Goal: Task Accomplishment & Management: Complete application form

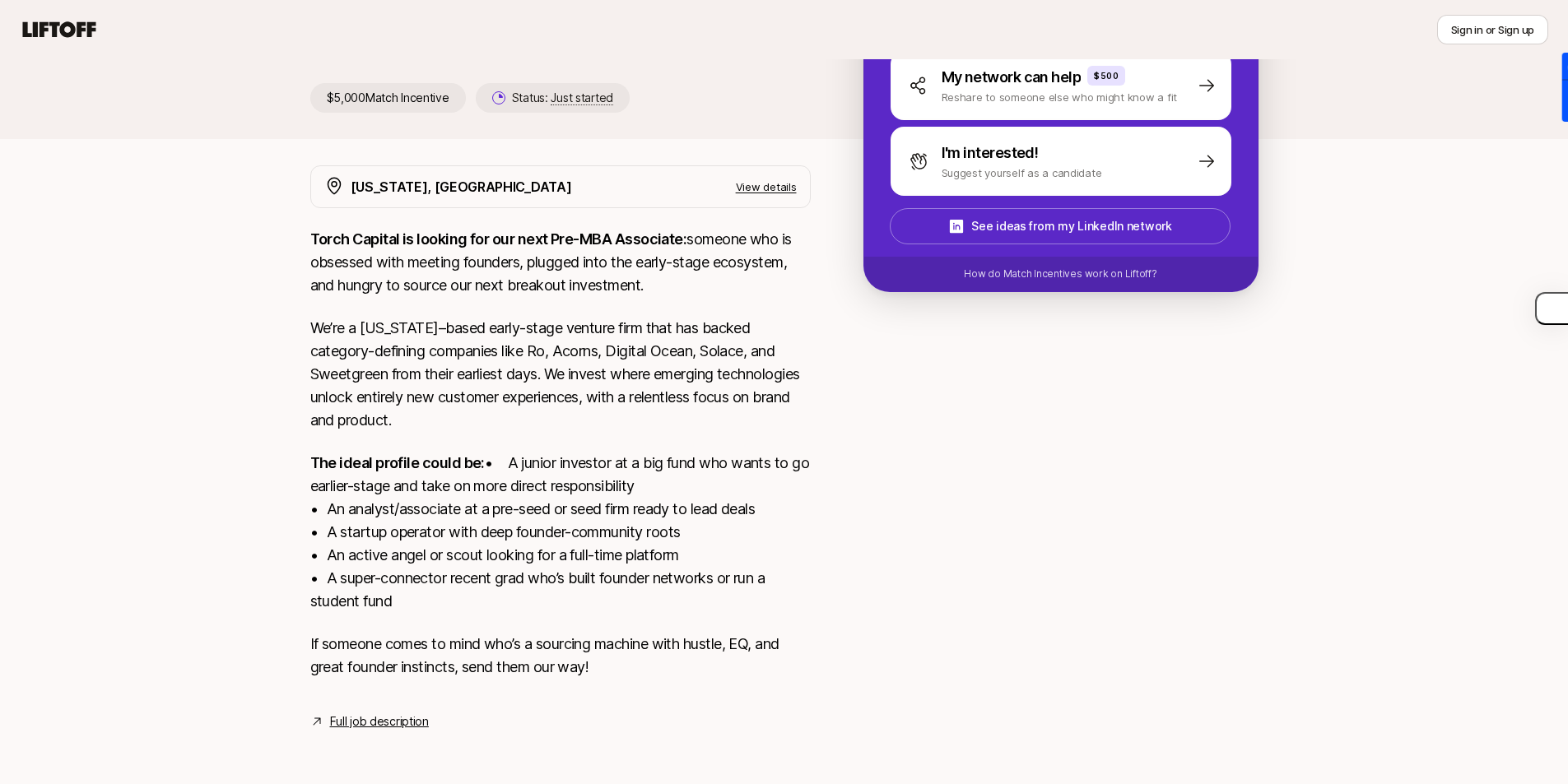
scroll to position [236, 0]
click at [401, 714] on link "Full job description" at bounding box center [380, 721] width 99 height 20
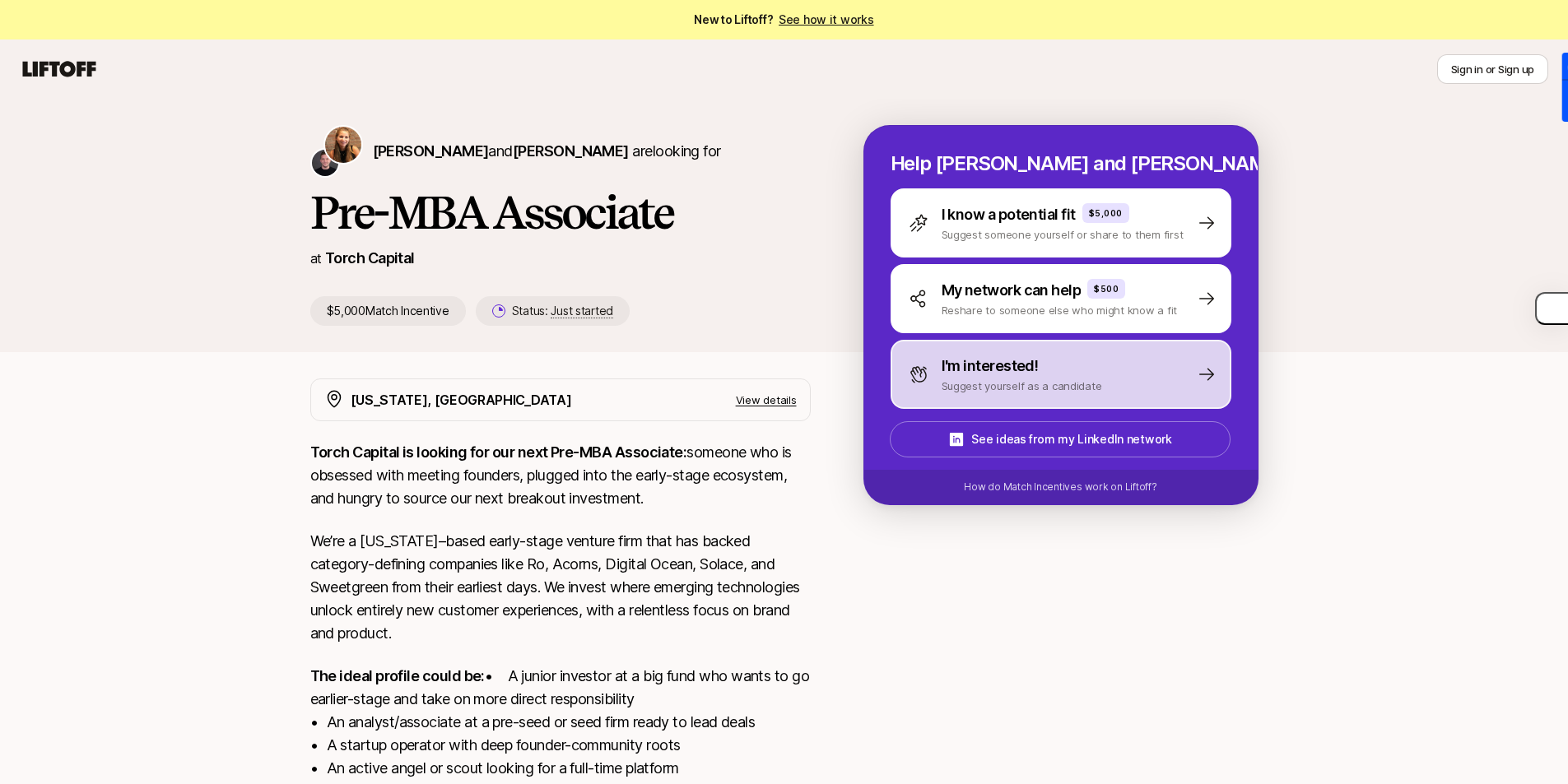
click at [1120, 371] on div "I'm interested! Suggest yourself as a candidate" at bounding box center [1060, 374] width 341 height 69
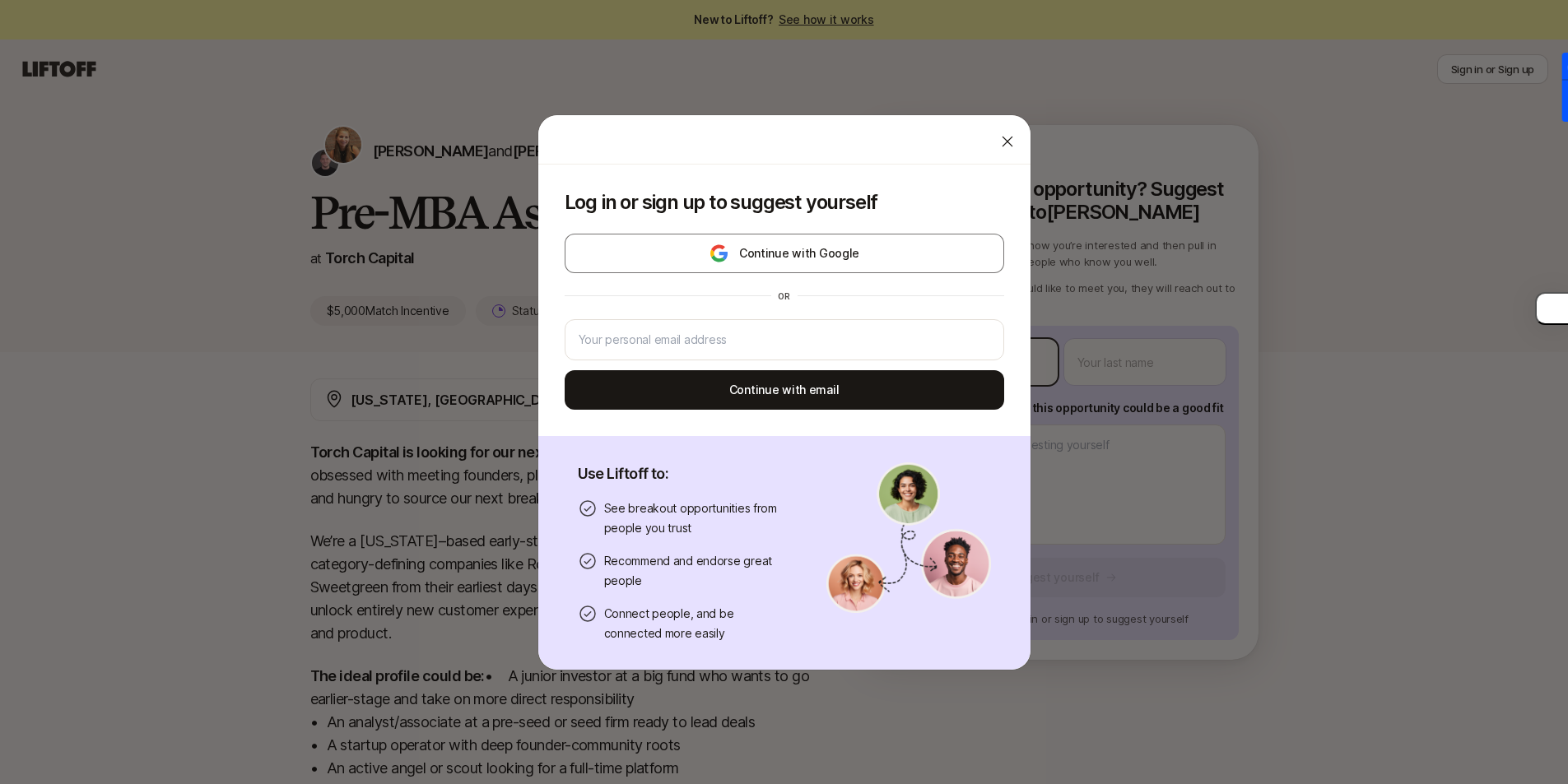
click at [1002, 363] on body "New to Liftoff? See how it works Sign in or Sign up Sign in or Sign up [PERSON_…" at bounding box center [784, 392] width 1568 height 784
click at [999, 143] on icon at bounding box center [1007, 140] width 16 height 16
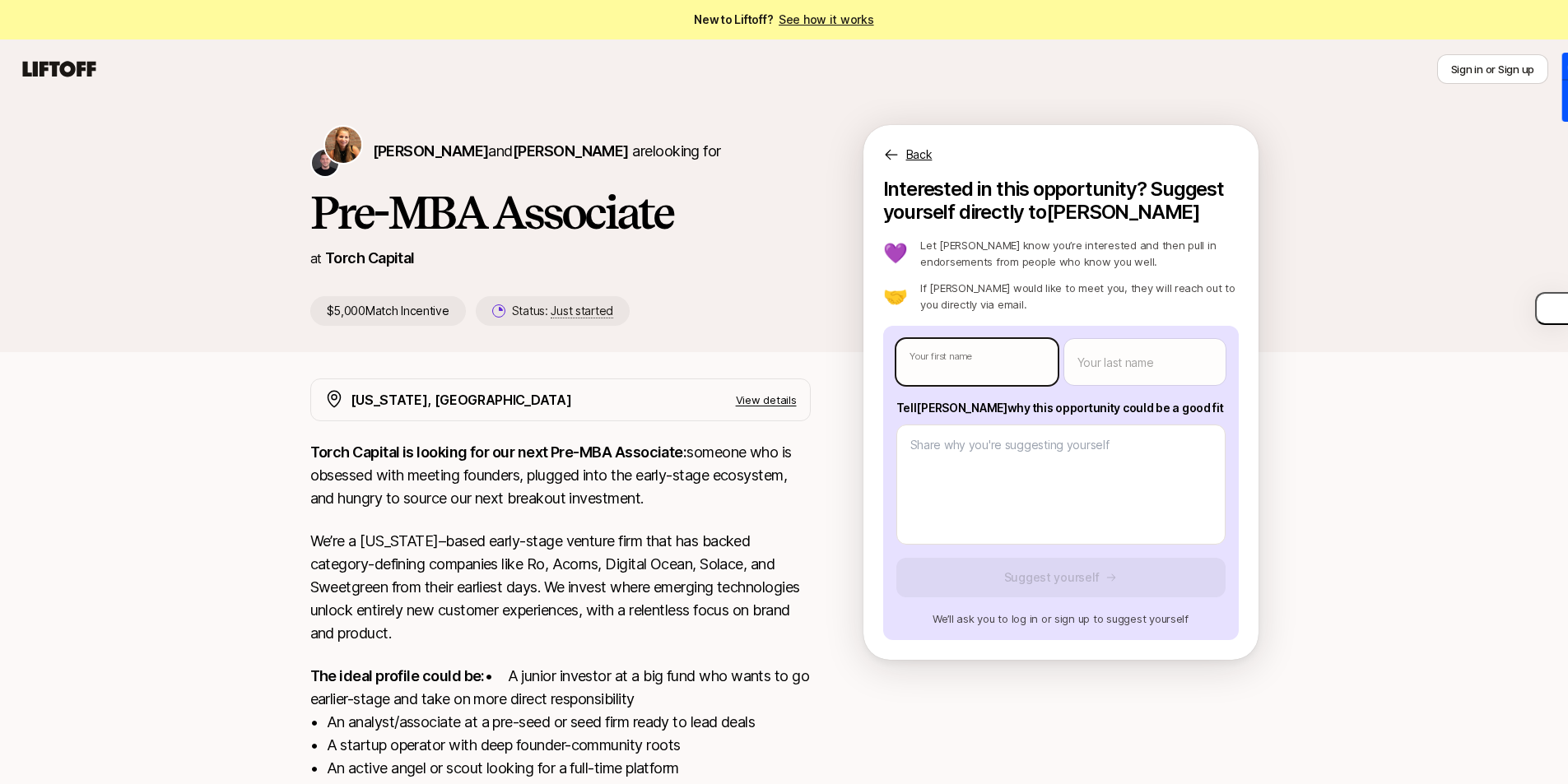
type textarea "x"
click at [1008, 356] on body "New to Liftoff? See how it works Sign in or Sign up Sign in or Sign up [PERSON_…" at bounding box center [784, 392] width 1568 height 784
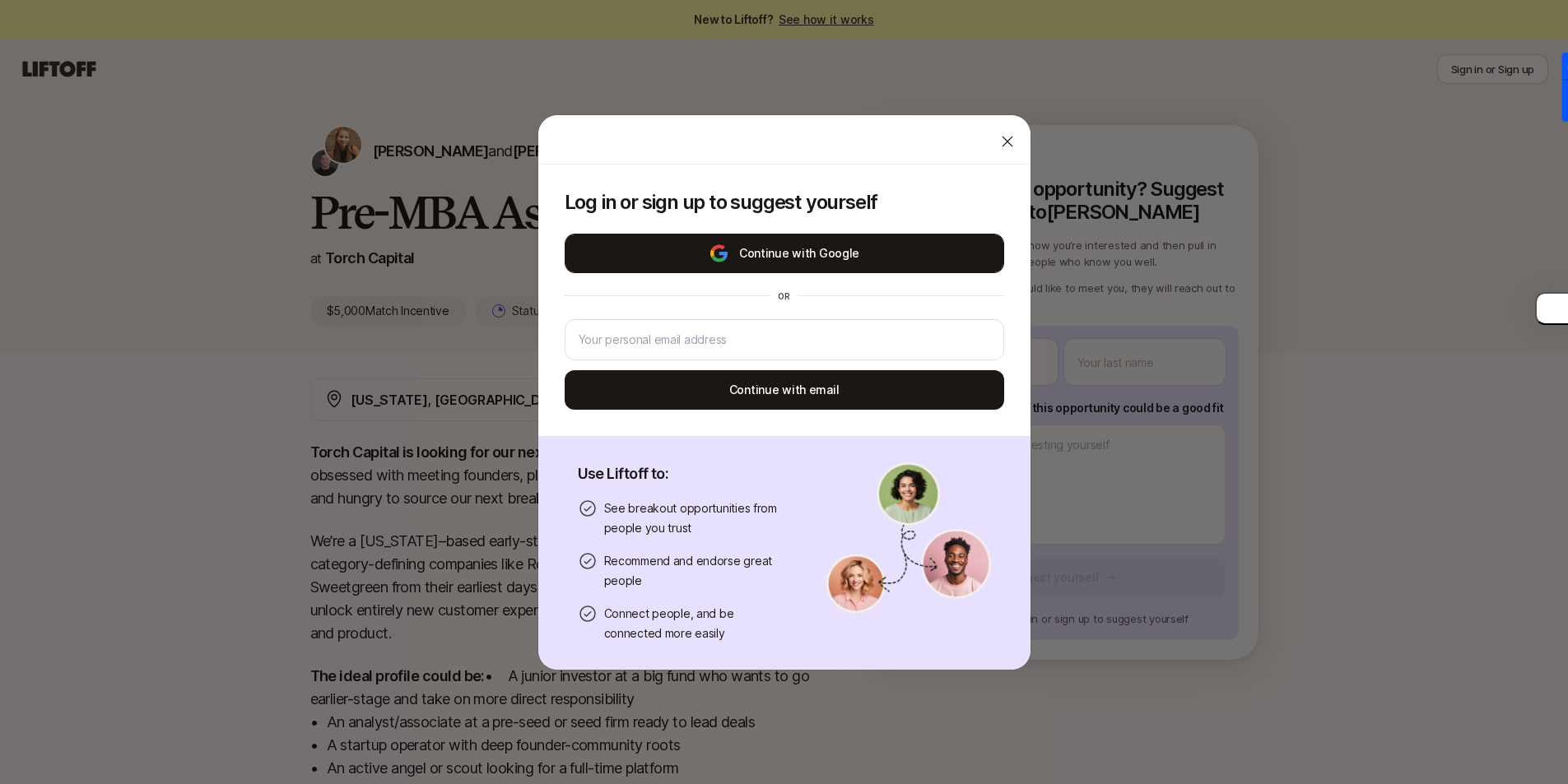
click at [855, 262] on button "Continue with Google" at bounding box center [784, 253] width 439 height 40
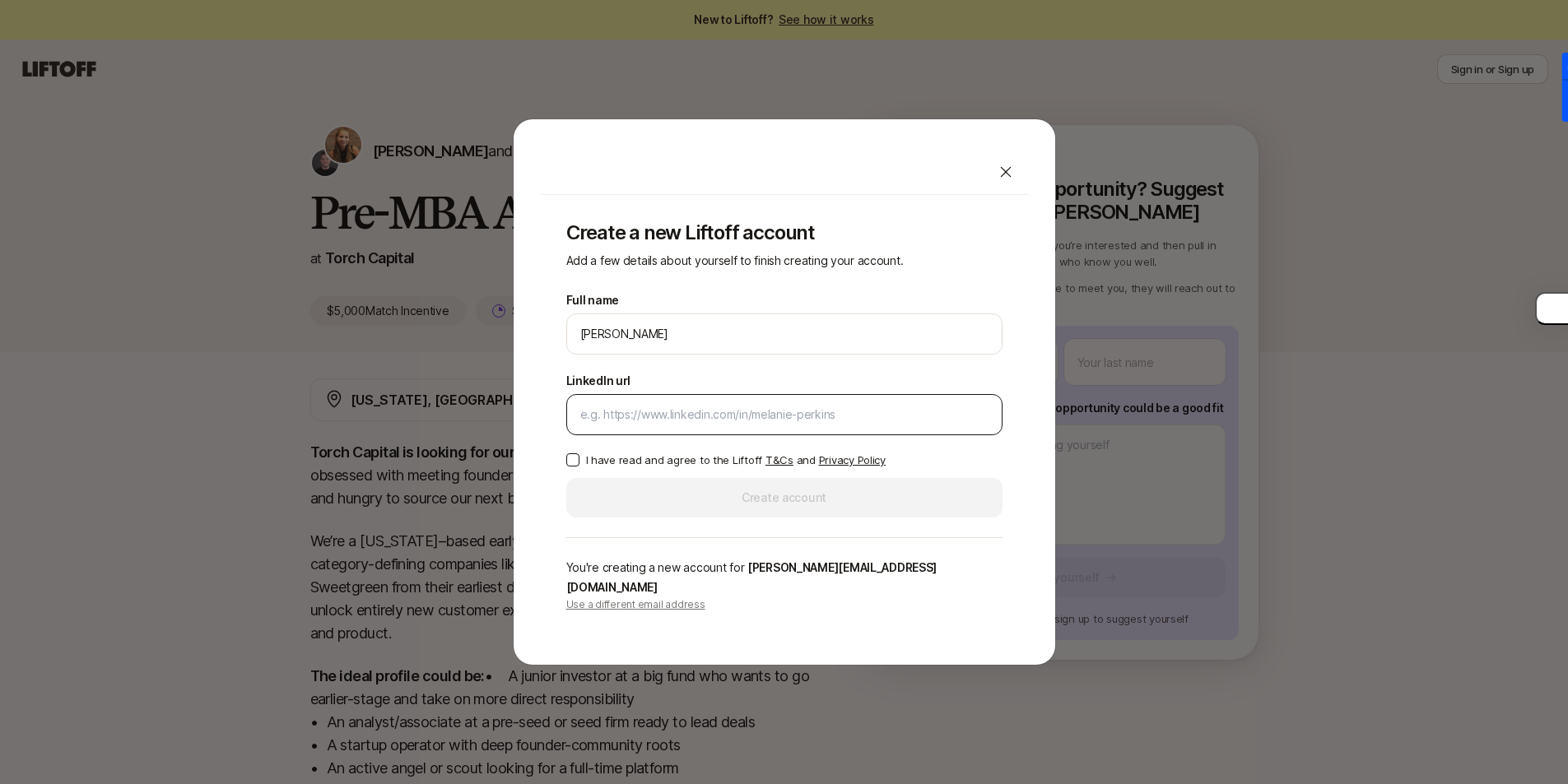
click at [697, 412] on div at bounding box center [785, 414] width 437 height 41
click at [699, 424] on input "LinkedIn url" at bounding box center [784, 415] width 408 height 20
paste input "[URL][DOMAIN_NAME][PERSON_NAME]"
type input "[URL][DOMAIN_NAME][PERSON_NAME]"
click at [564, 468] on div "Create a new Liftoff account Add a few details about yourself to finish creatin…" at bounding box center [784, 417] width 489 height 443
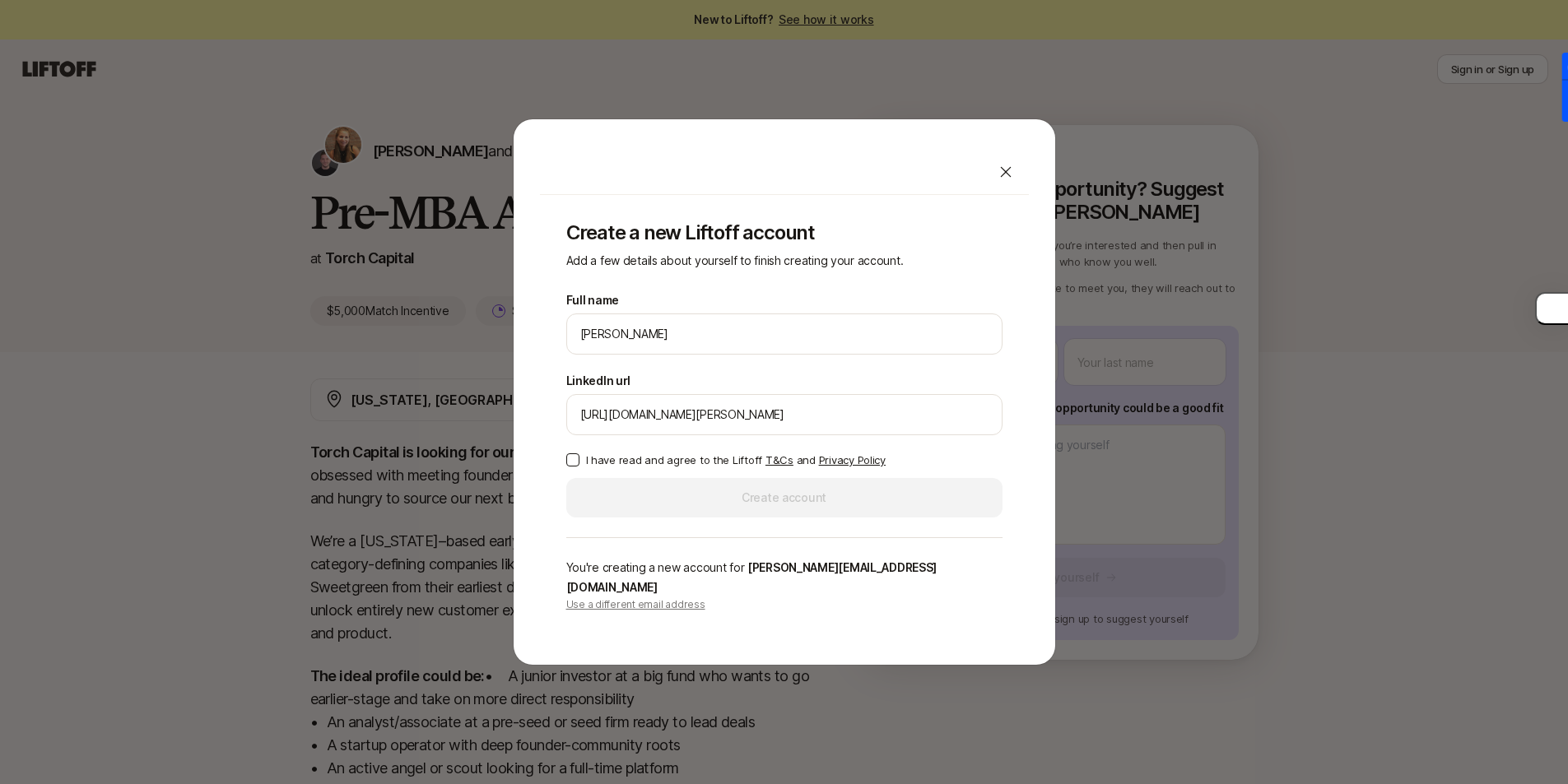
click at [573, 467] on button "I have read and agree to the Liftoff T&Cs and Privacy Policy" at bounding box center [573, 460] width 13 height 13
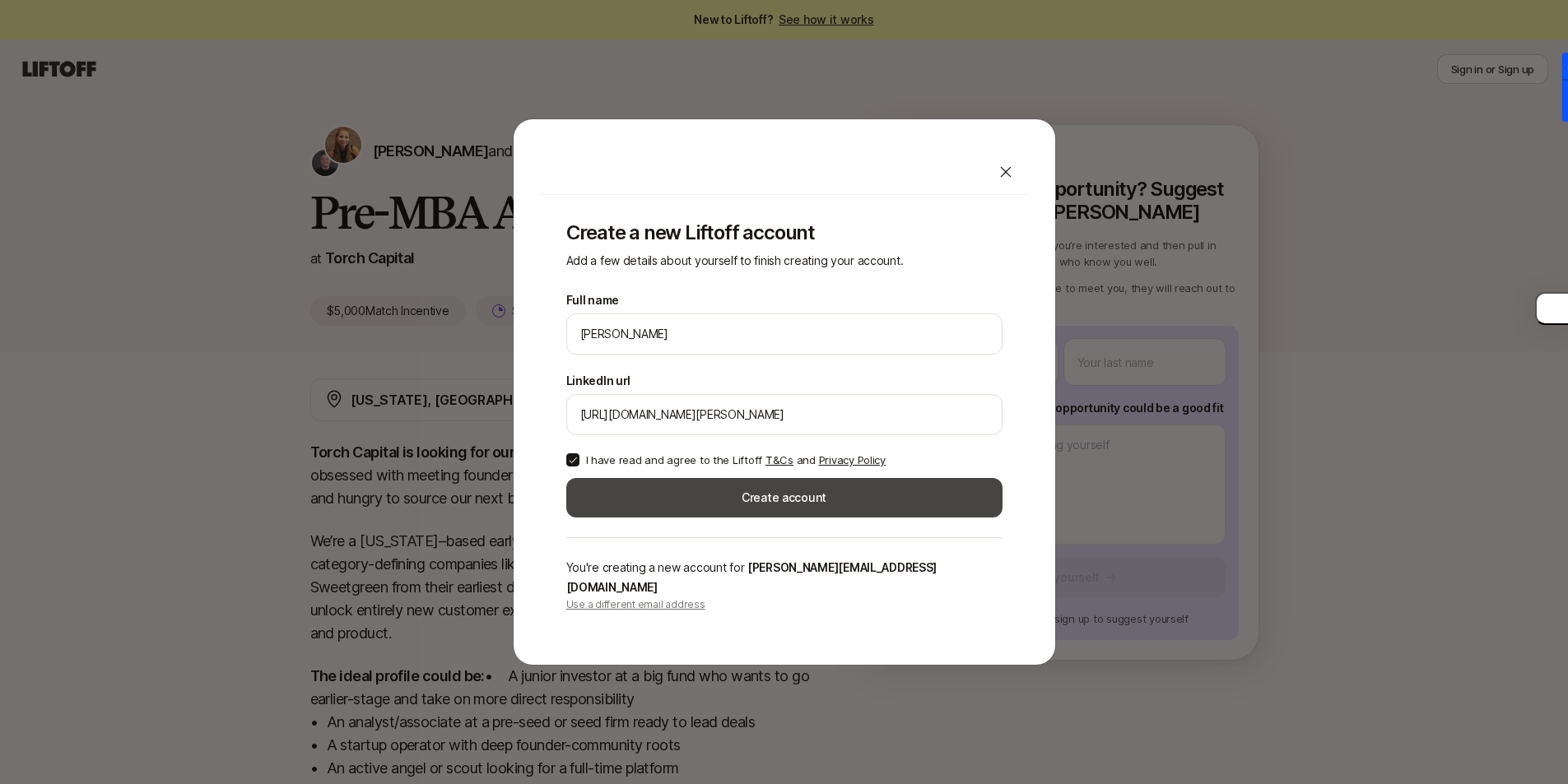
click at [628, 499] on button "Create account" at bounding box center [785, 498] width 437 height 40
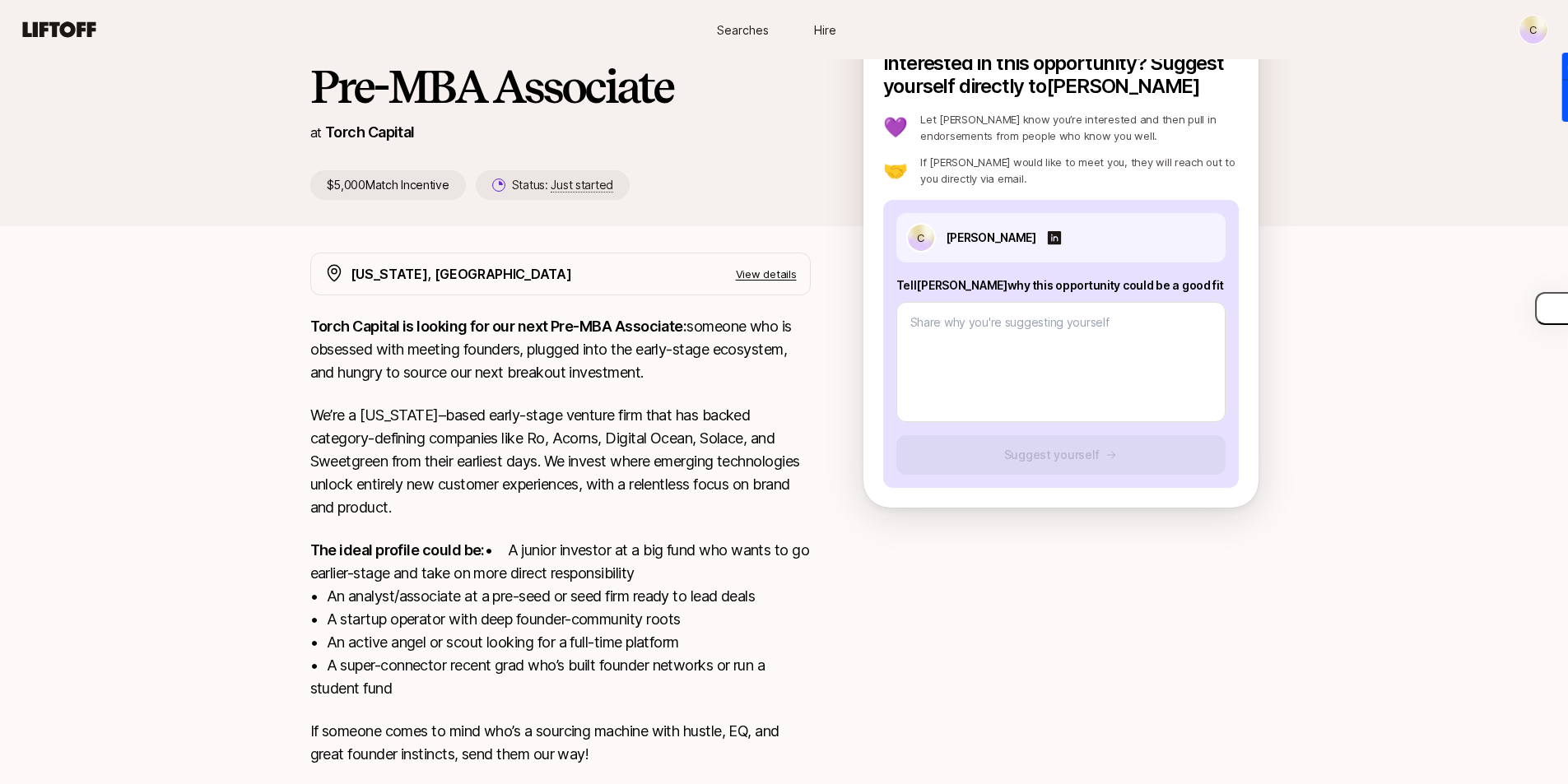
scroll to position [164, 0]
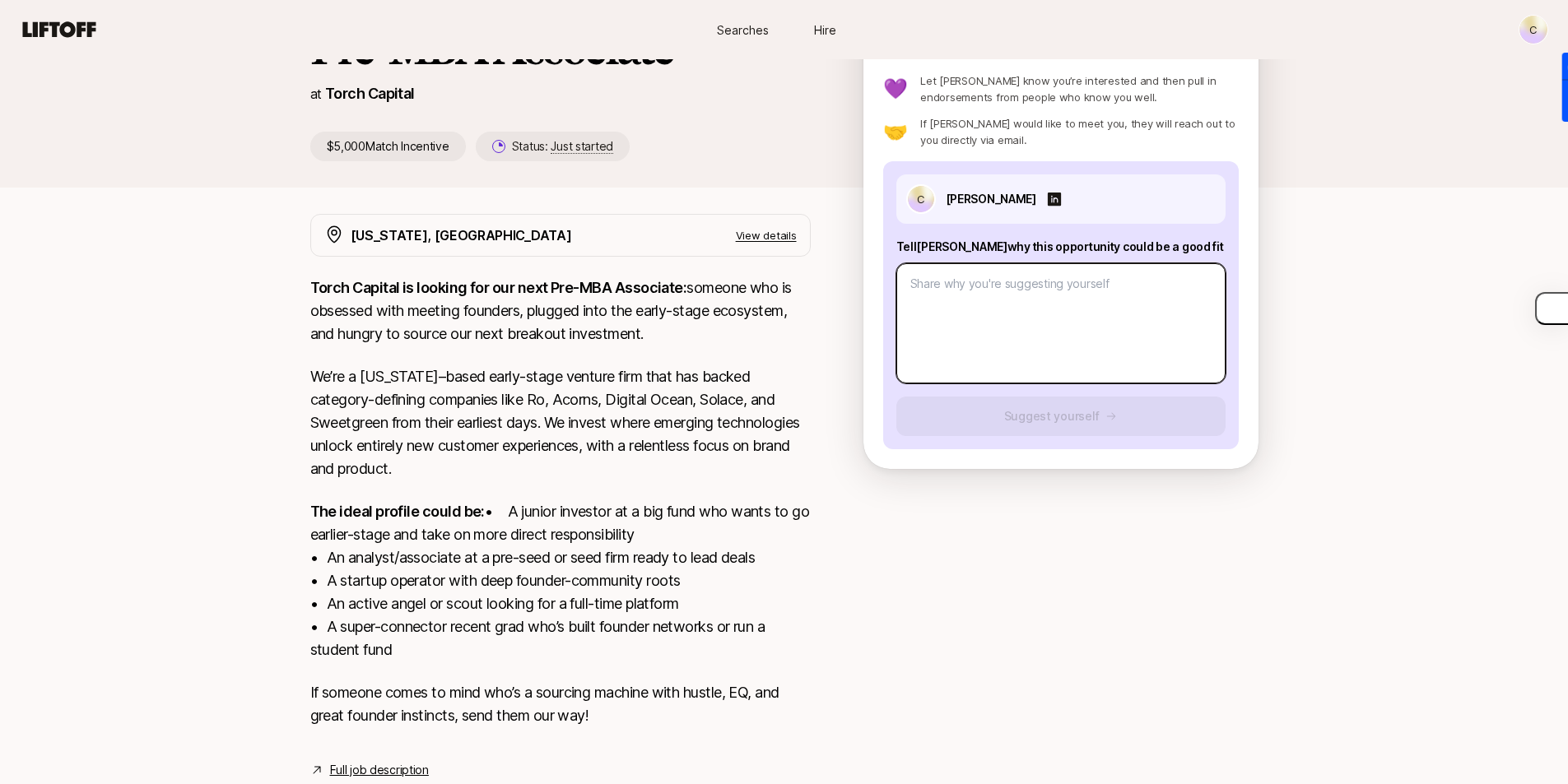
click at [1031, 340] on textarea at bounding box center [1060, 323] width 329 height 121
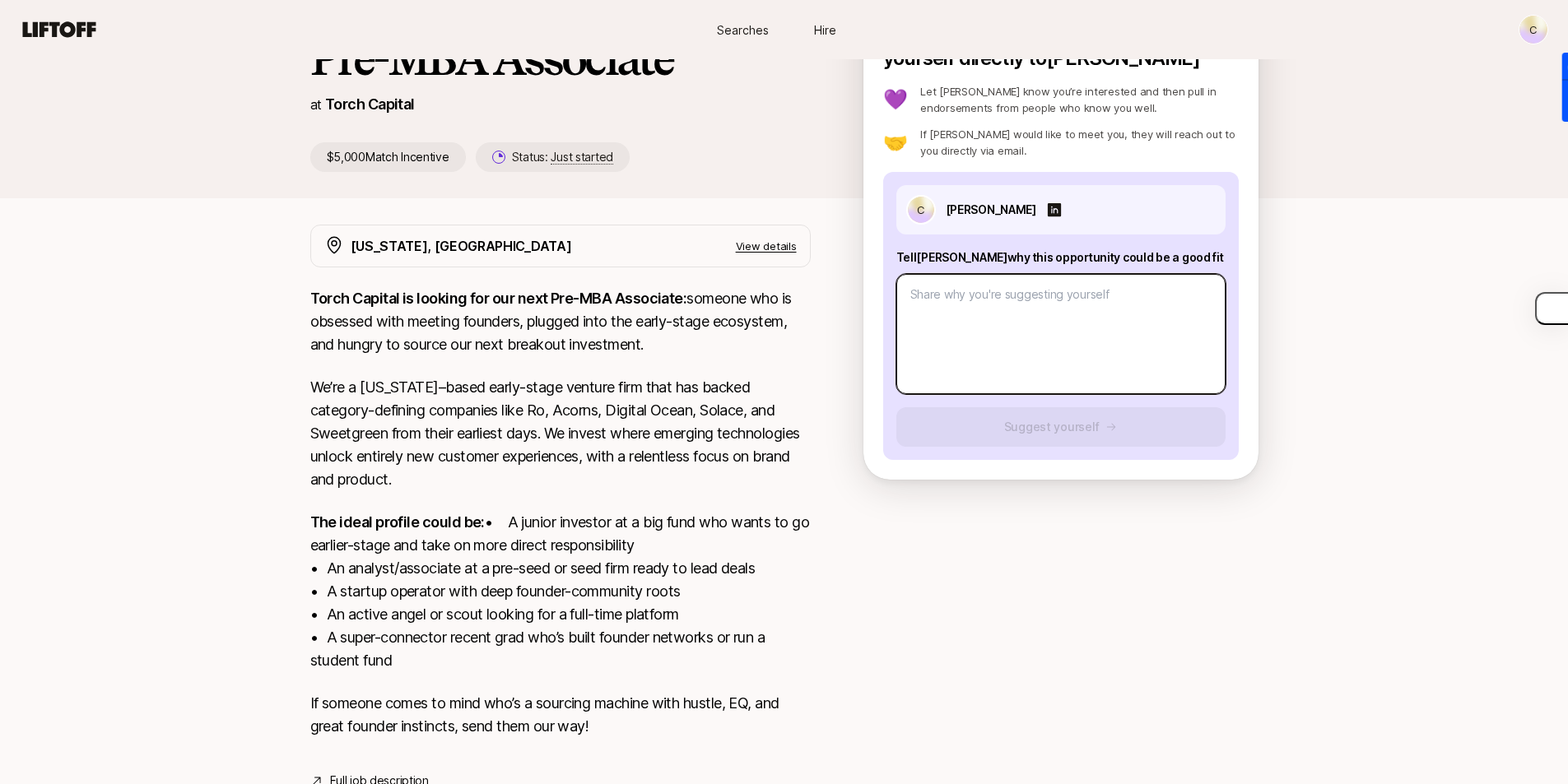
scroll to position [236, 0]
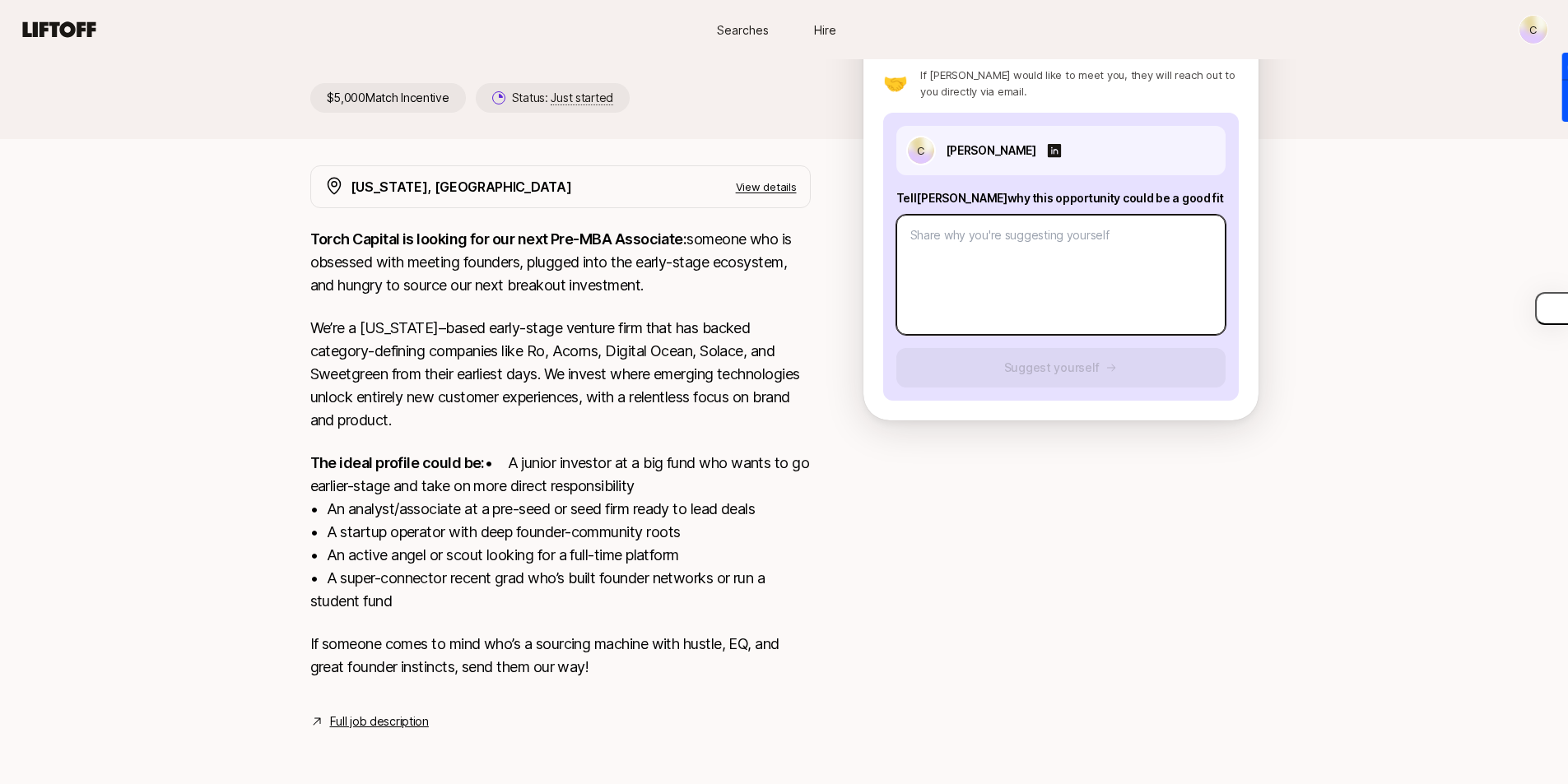
click at [954, 220] on textarea at bounding box center [1060, 274] width 329 height 121
type textarea "x"
type textarea "1"
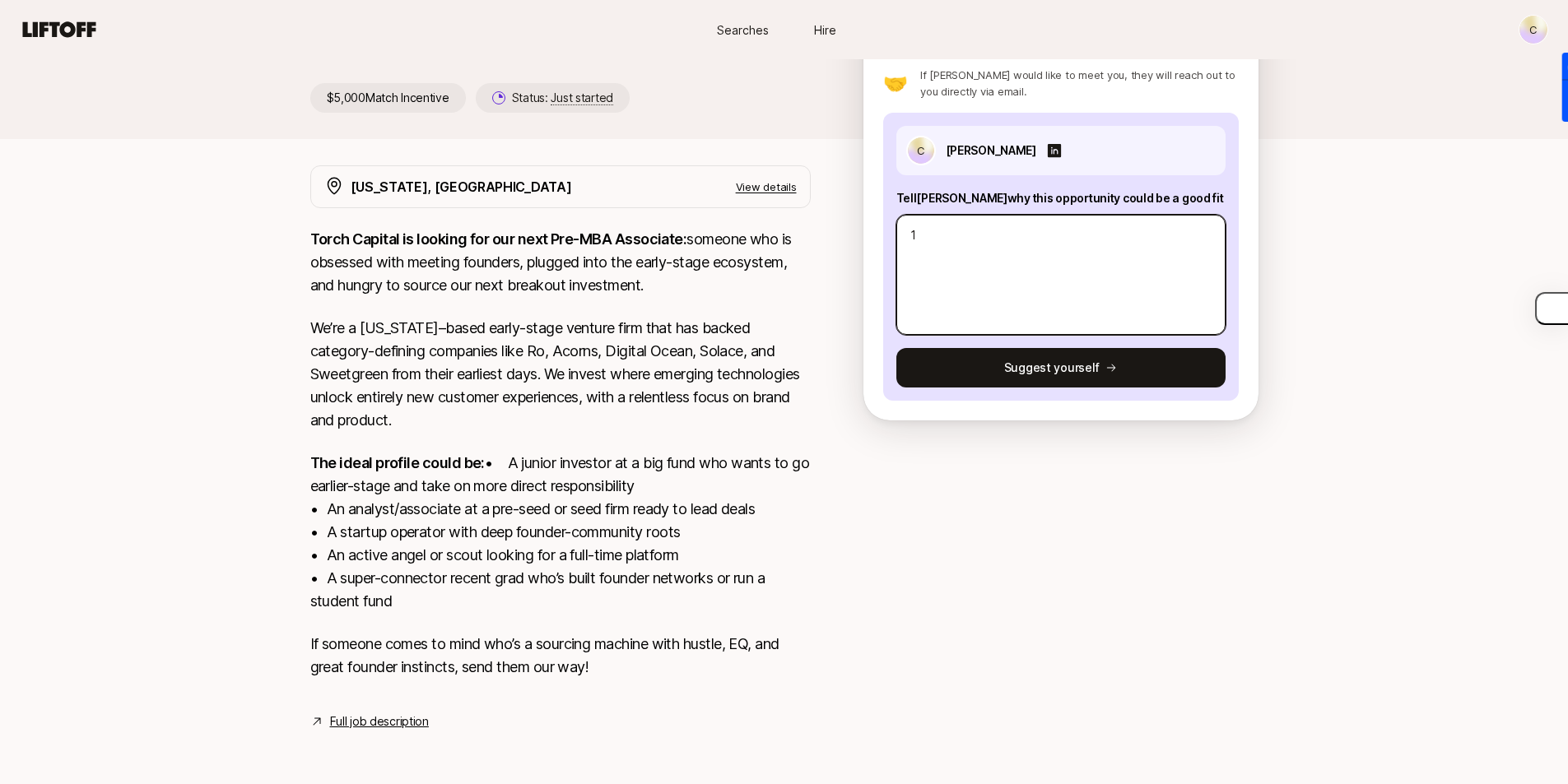
type textarea "x"
type textarea "1)"
type textarea "x"
type textarea "1)"
type textarea "x"
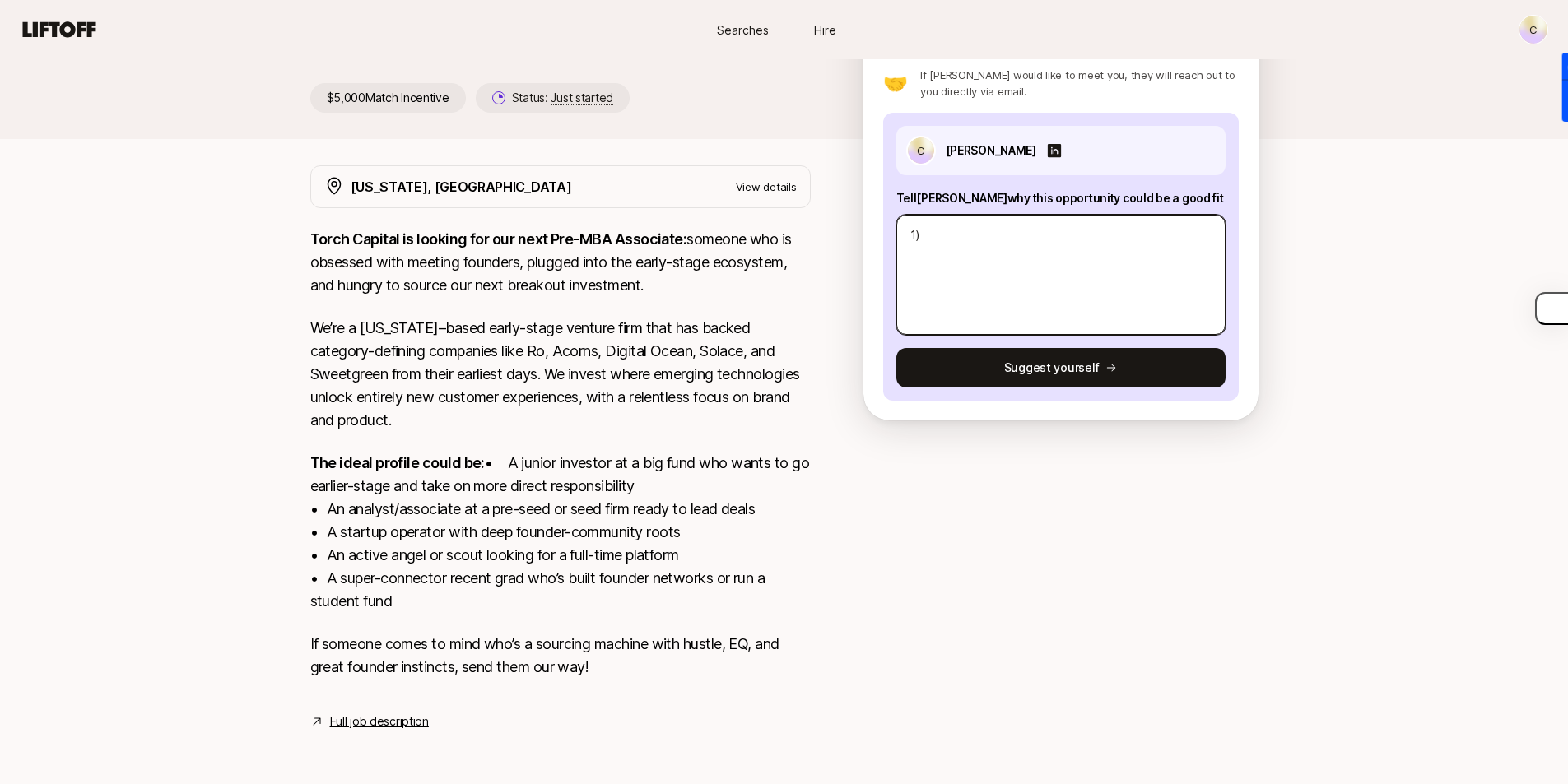
type textarea "1)"
type textarea "x"
type textarea "1)"
type textarea "x"
type textarea "1) 2"
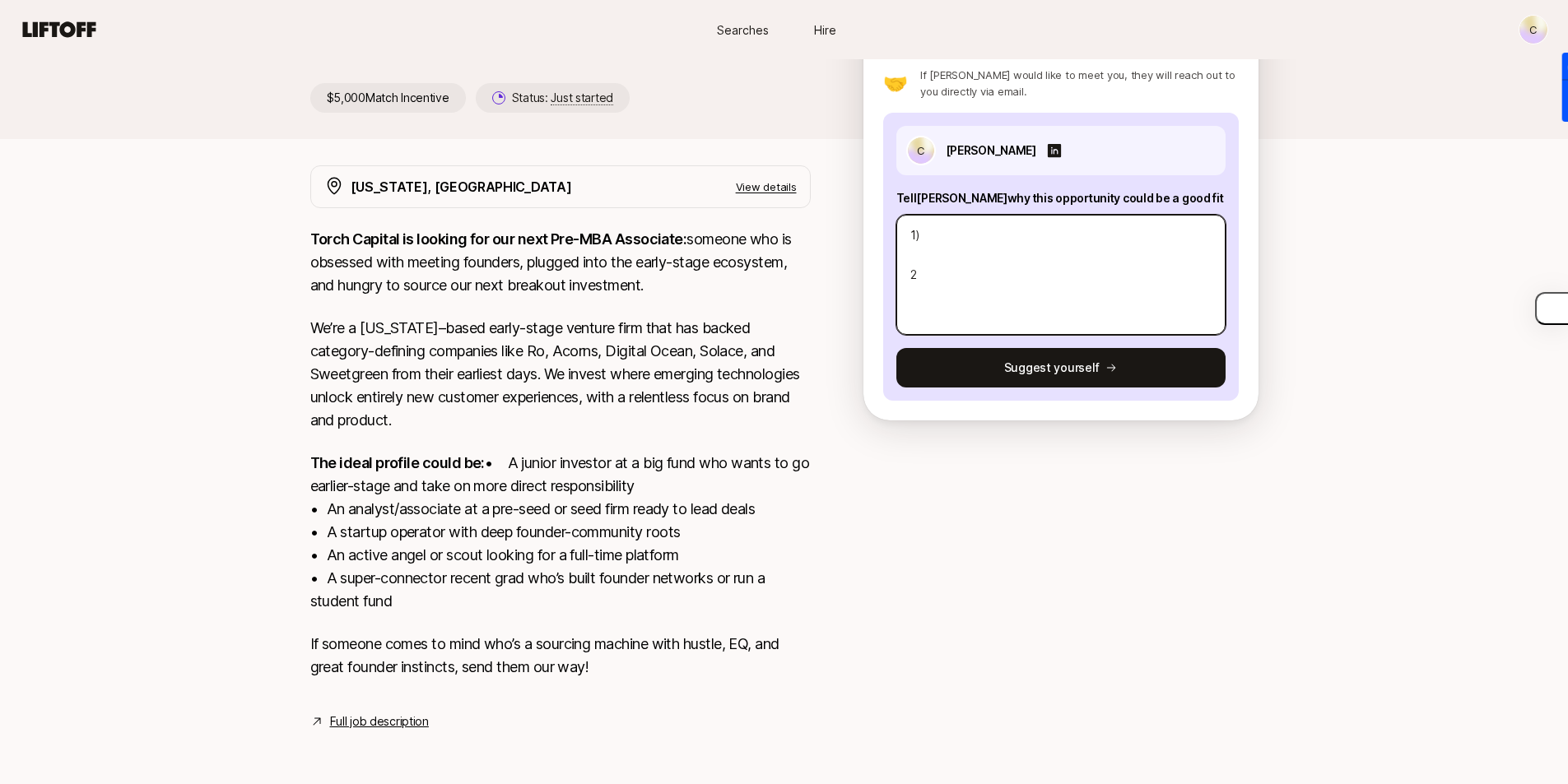
type textarea "x"
type textarea "1) 2)"
type textarea "x"
type textarea "1) 2)"
paste textarea "5. Loremi DO Sita cons ad: Elits doeiusmodt IN-utlabor etdol magnaaliq eni Admi…"
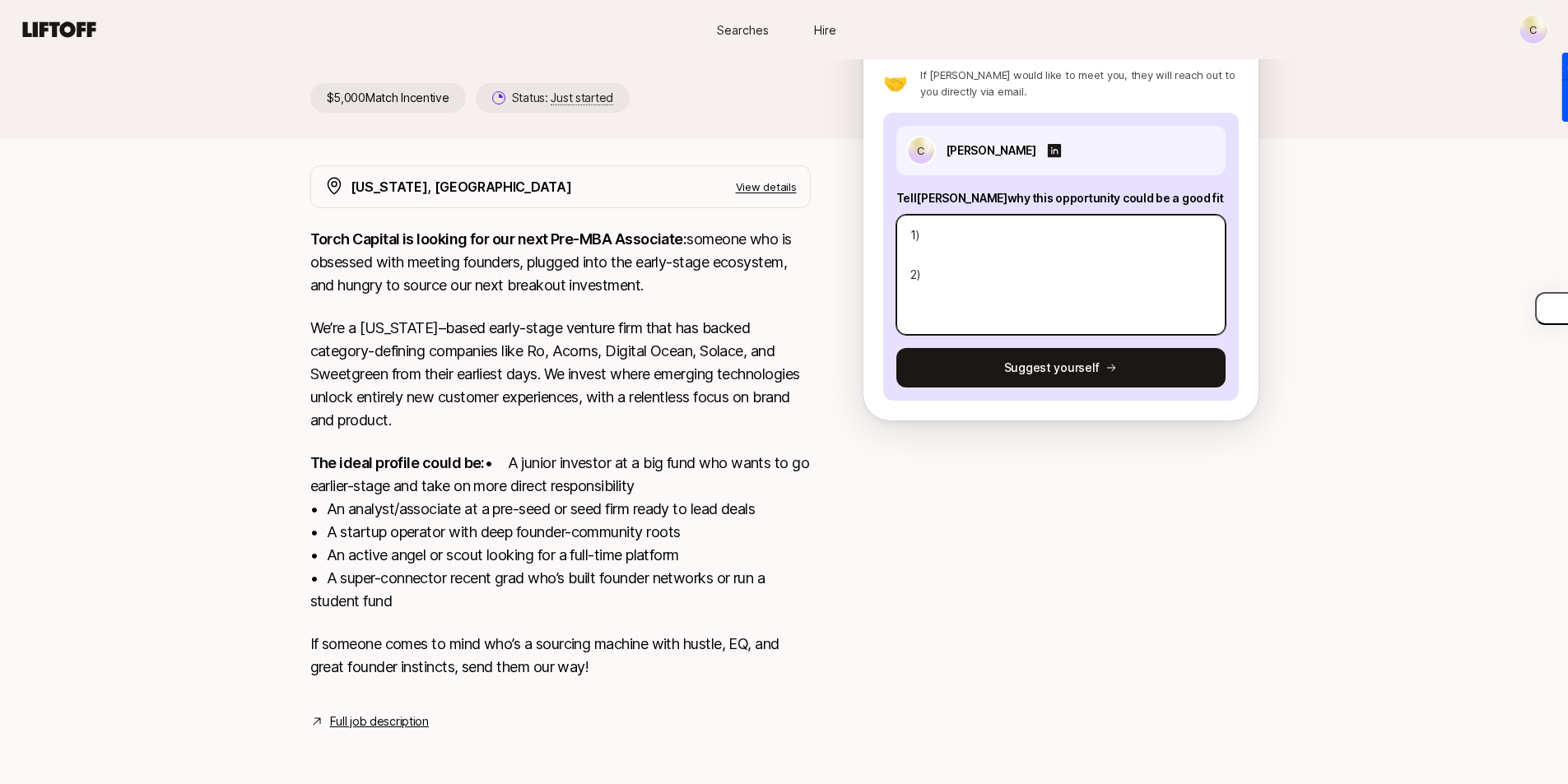
type textarea "x"
type textarea "8) 7) 7. Loremi DO Sita cons ad: Elits doeiusmodt IN-utlabor etdol magnaaliq en…"
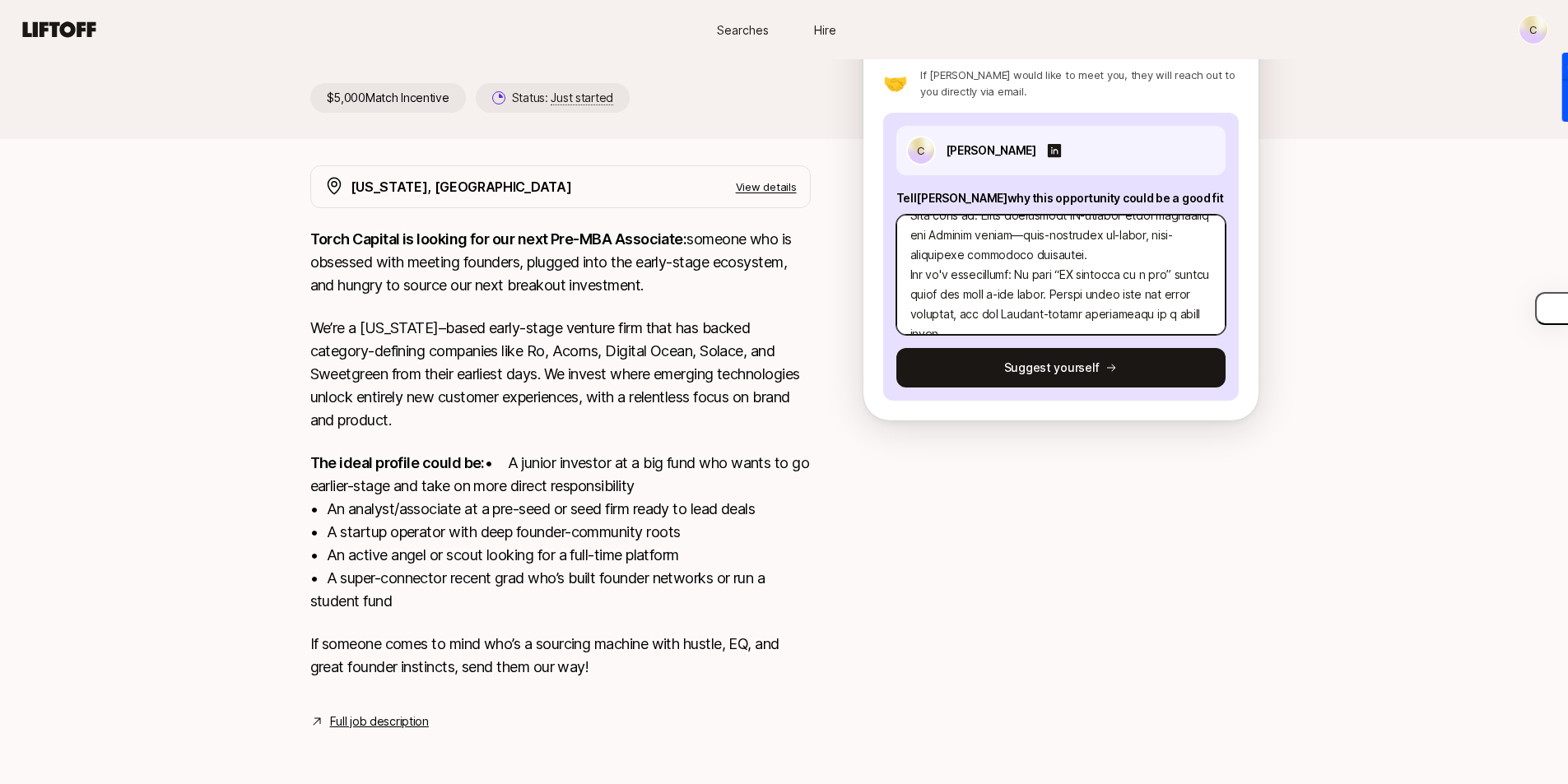
scroll to position [0, 0]
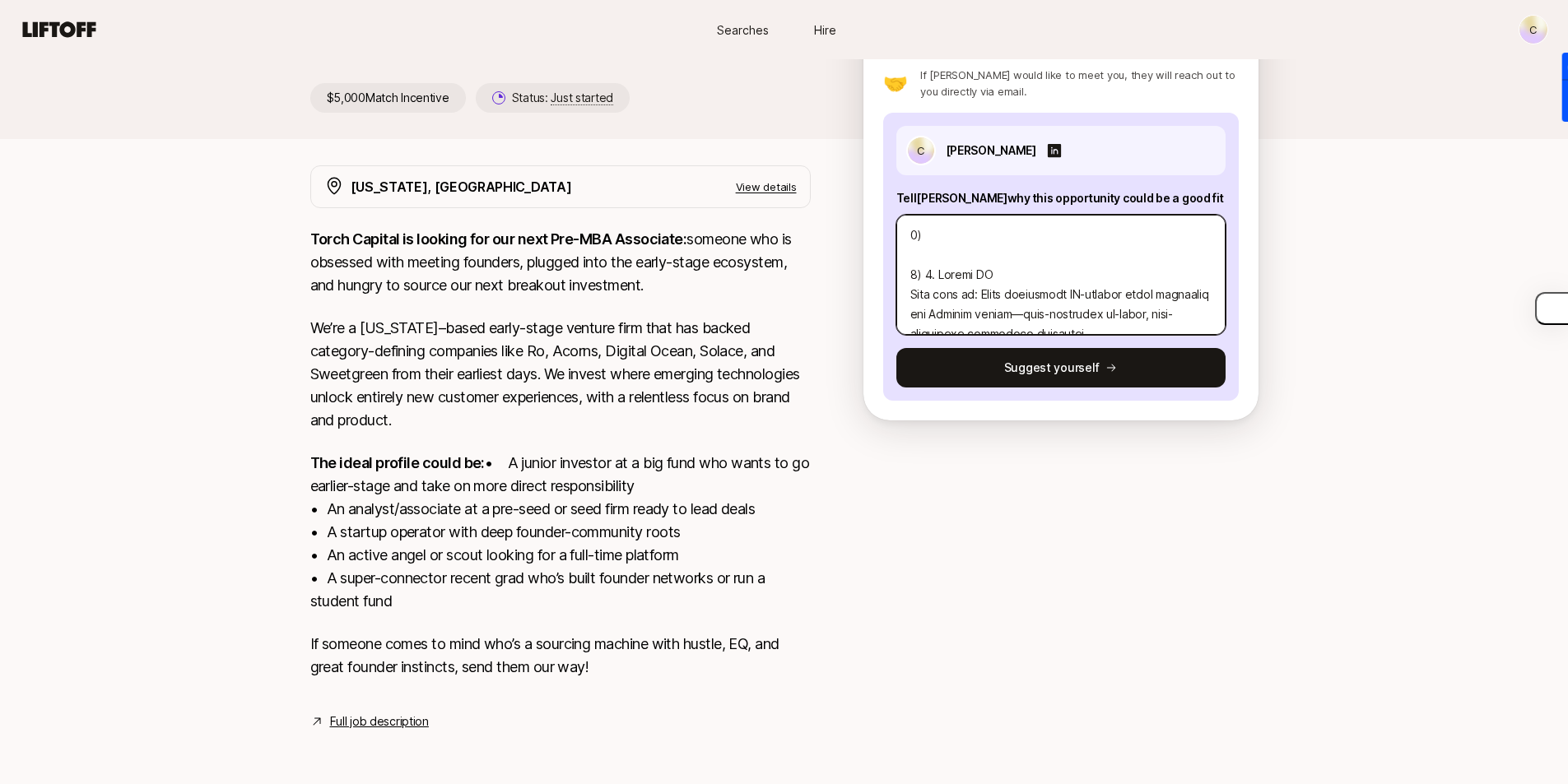
drag, startPoint x: 928, startPoint y: 252, endPoint x: 952, endPoint y: 257, distance: 24.5
click at [928, 251] on textarea at bounding box center [1060, 274] width 329 height 121
type textarea "x"
type textarea "0) 7) . Loremi DO Sita cons ad: Elits doeiusmodt IN-utlabor etdol magnaaliq eni…"
type textarea "x"
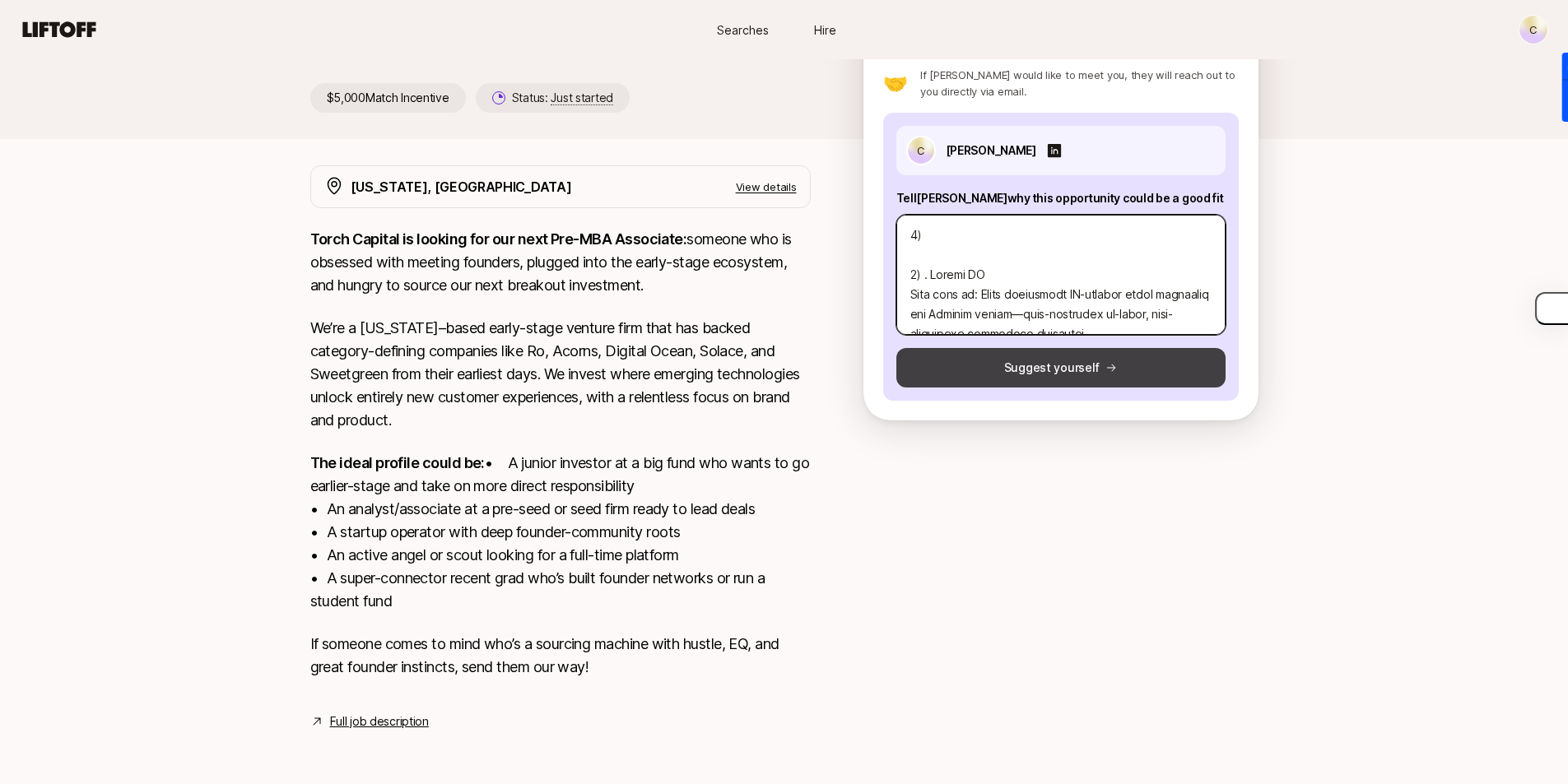
type textarea "0) 4) l. Ipsumd SI Amet cons ad: Elits doeiusmodt IN-utlabor etdol magnaaliq en…"
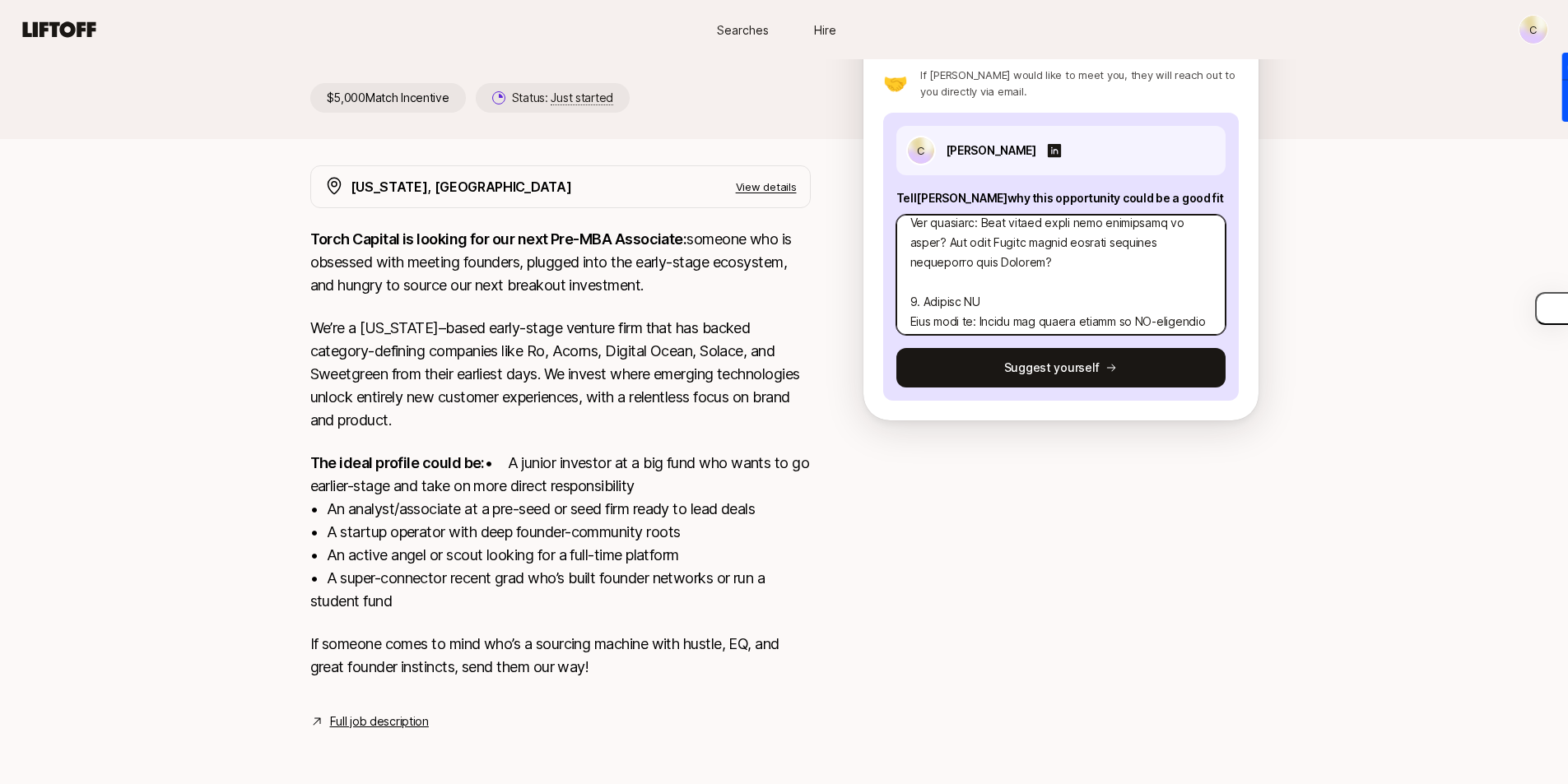
scroll to position [247, 0]
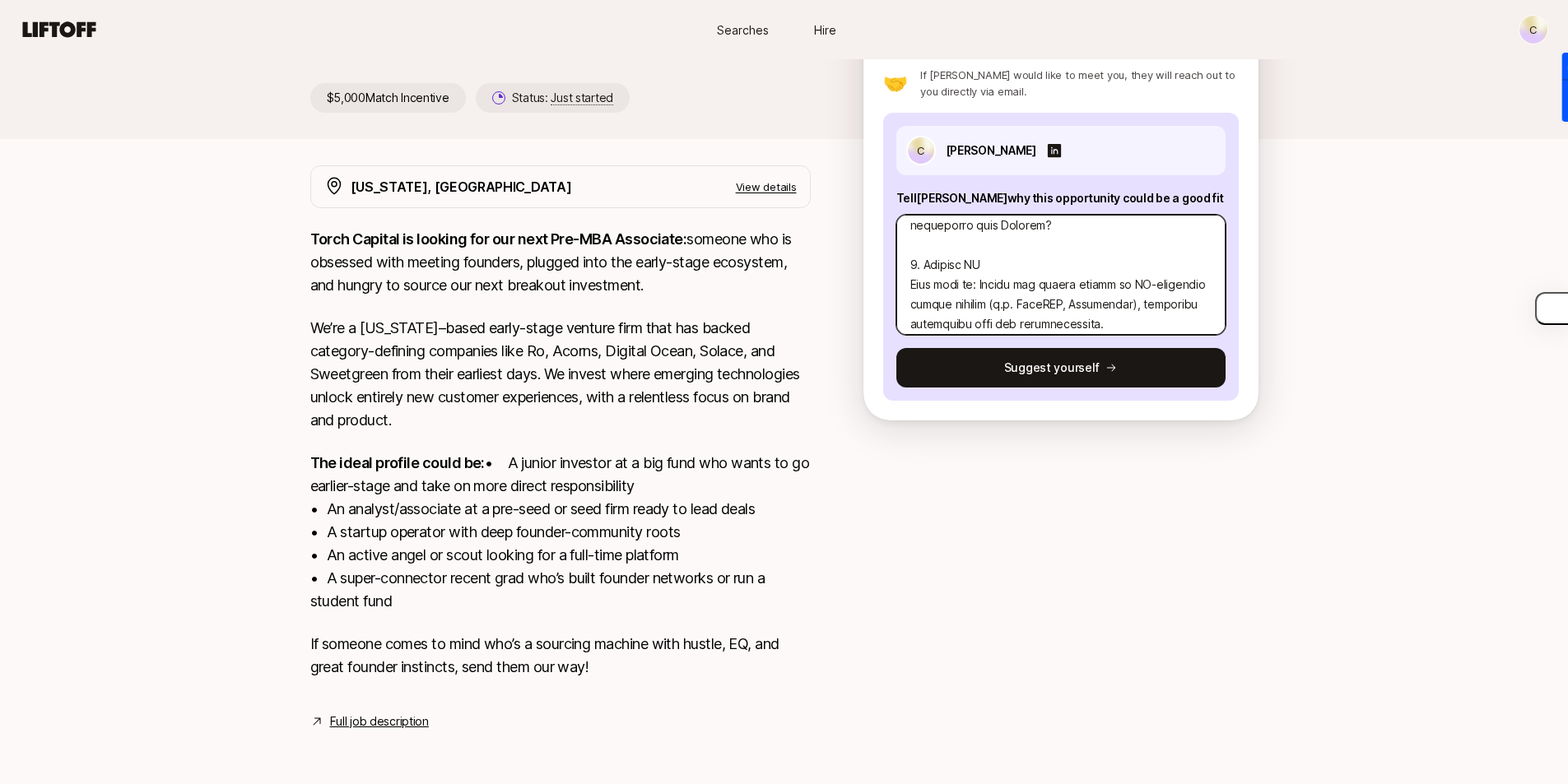
click at [917, 240] on textarea at bounding box center [1060, 274] width 329 height 121
type textarea "x"
type textarea "9) 3) l. Ipsumd SI Amet cons ad: Elits doeiusmodt IN-utlabor etdol magnaaliq en…"
type textarea "x"
type textarea "8) 3) l. Ipsumd SI Amet cons ad: Elits doeiusmodt IN-utlabor etdol magnaaliq en…"
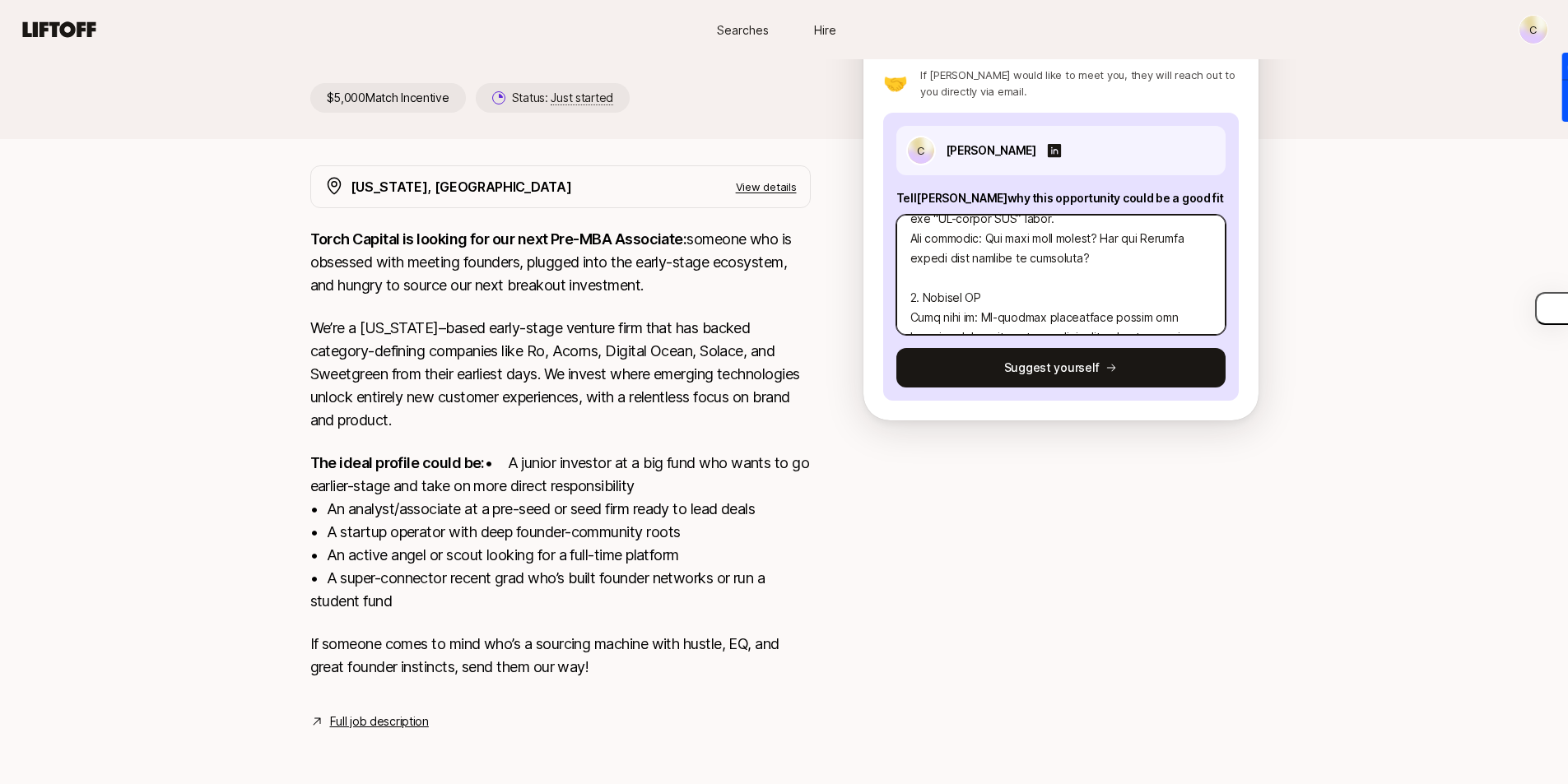
scroll to position [494, 0]
click at [918, 215] on textarea at bounding box center [1060, 274] width 329 height 121
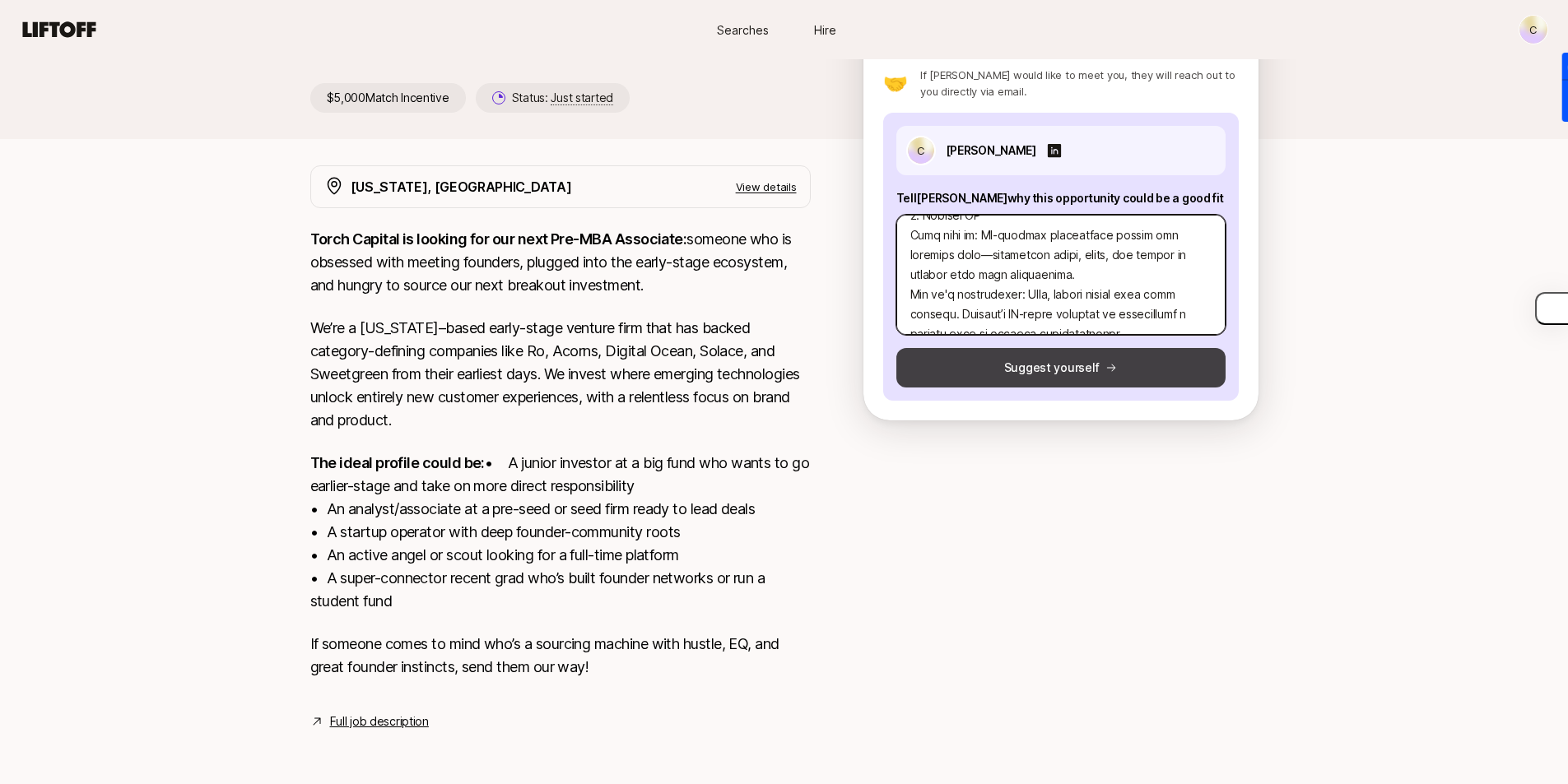
type textarea "x"
type textarea "9) 8) l. Ipsumd SI Amet cons ad: Elits doeiusmodt IN-utlabor etdol magnaaliq en…"
type textarea "x"
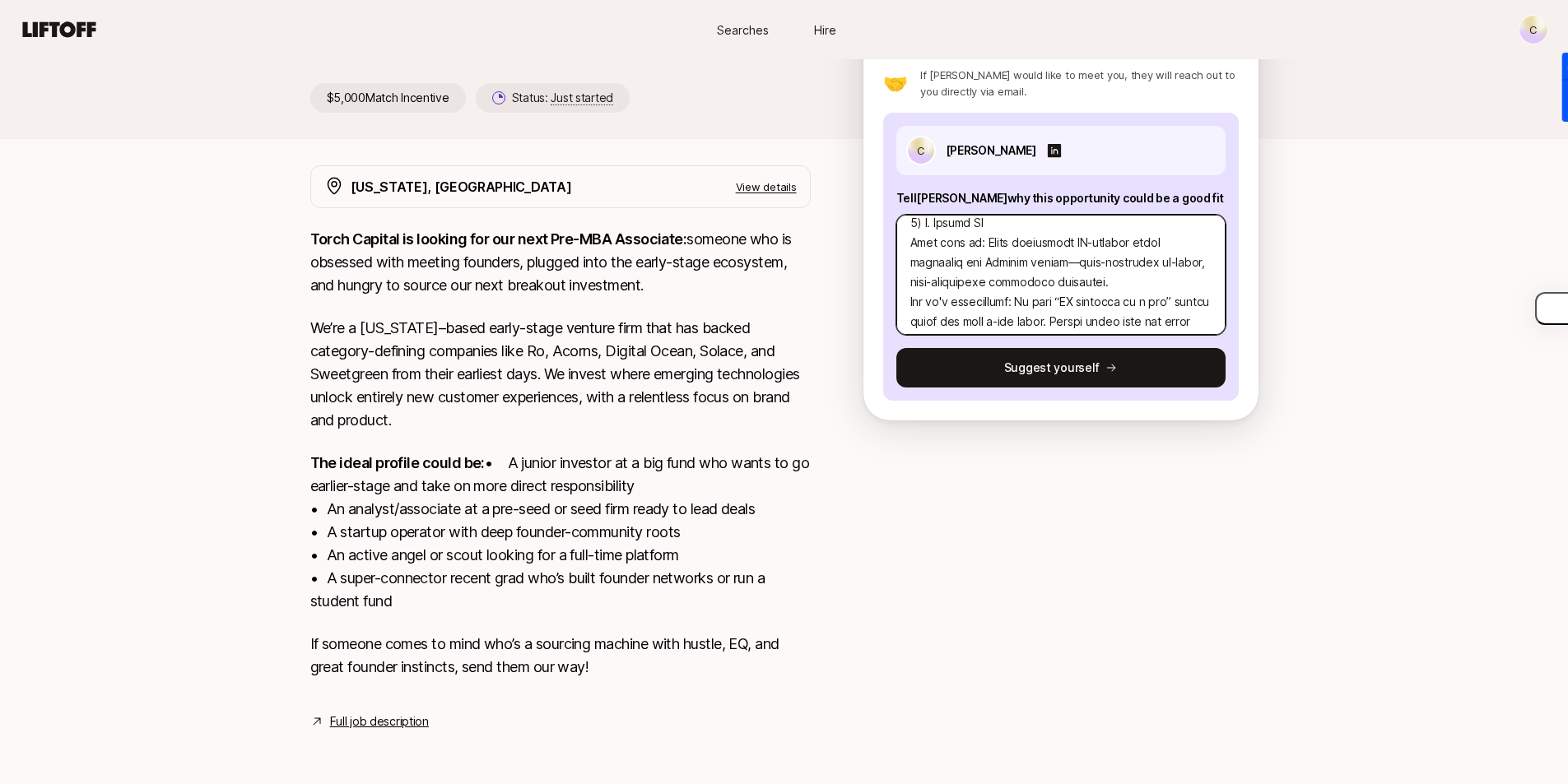
scroll to position [0, 0]
click at [952, 215] on textarea at bounding box center [1060, 274] width 329 height 121
type textarea "5) 8) l. Ipsumd SI Amet cons ad: Elits doeiusmodt IN-utlabor etdol magnaaliq en…"
paste textarea "I’m excited about the emergence of AI-native commerce enablement tools—especial…"
type textarea "x"
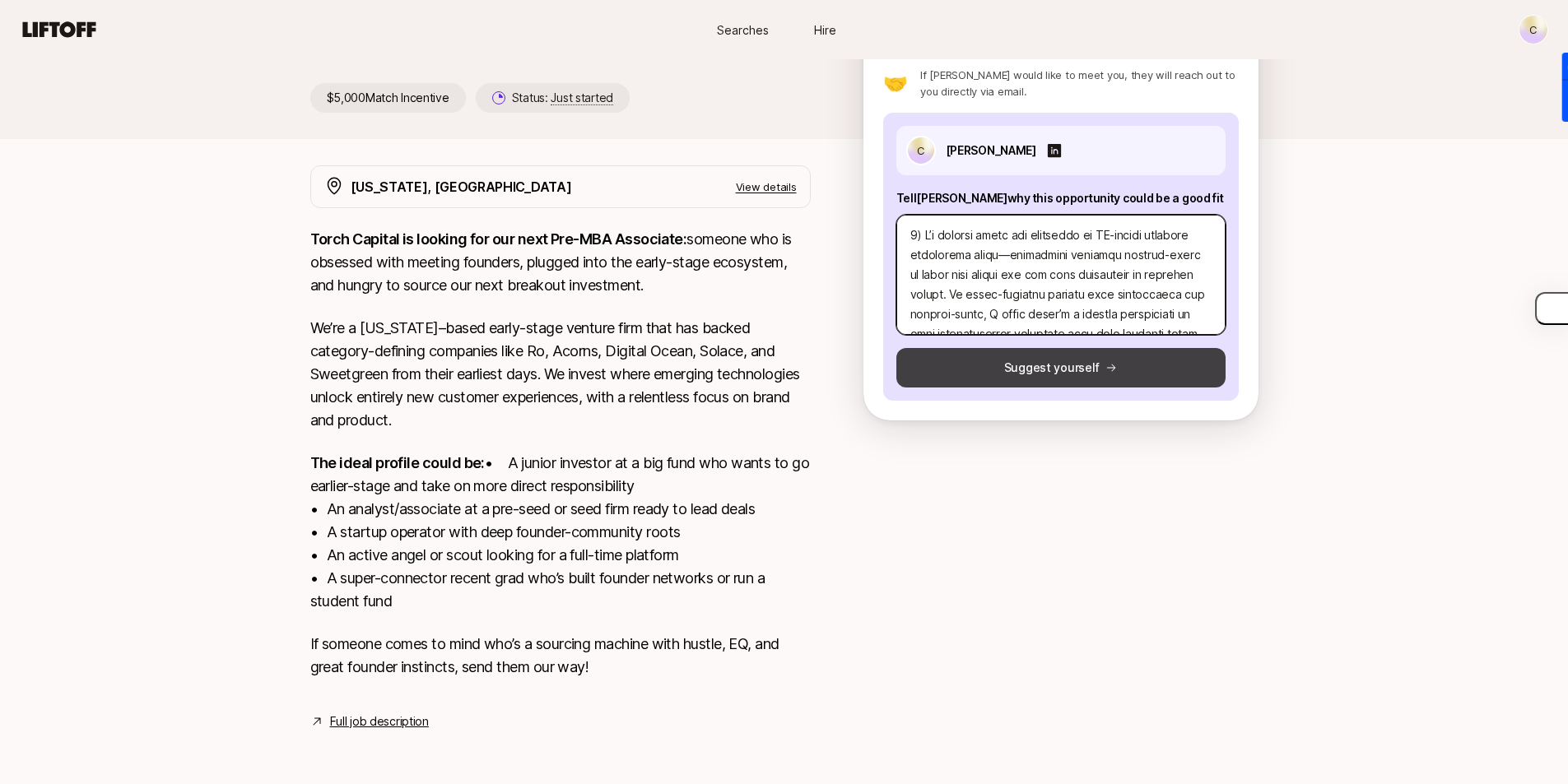
type textarea "9) L’i dolorsi ametc adi elitseddo ei TE-incidi utlabore etdolorema aliqu—enima…"
click at [1035, 348] on button "Suggest yourself" at bounding box center [1060, 368] width 329 height 40
type textarea "x"
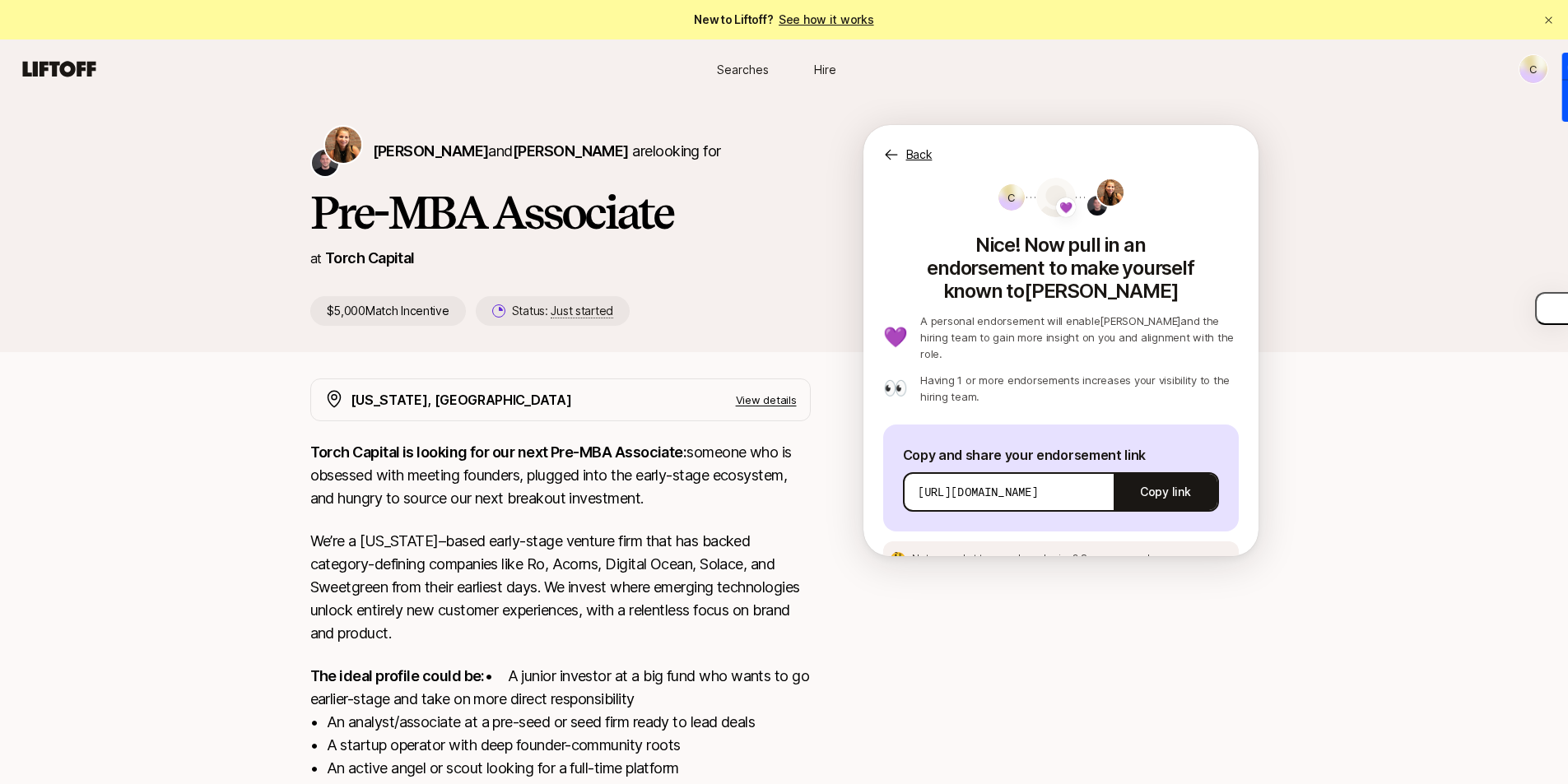
click at [899, 158] on icon at bounding box center [890, 154] width 16 height 16
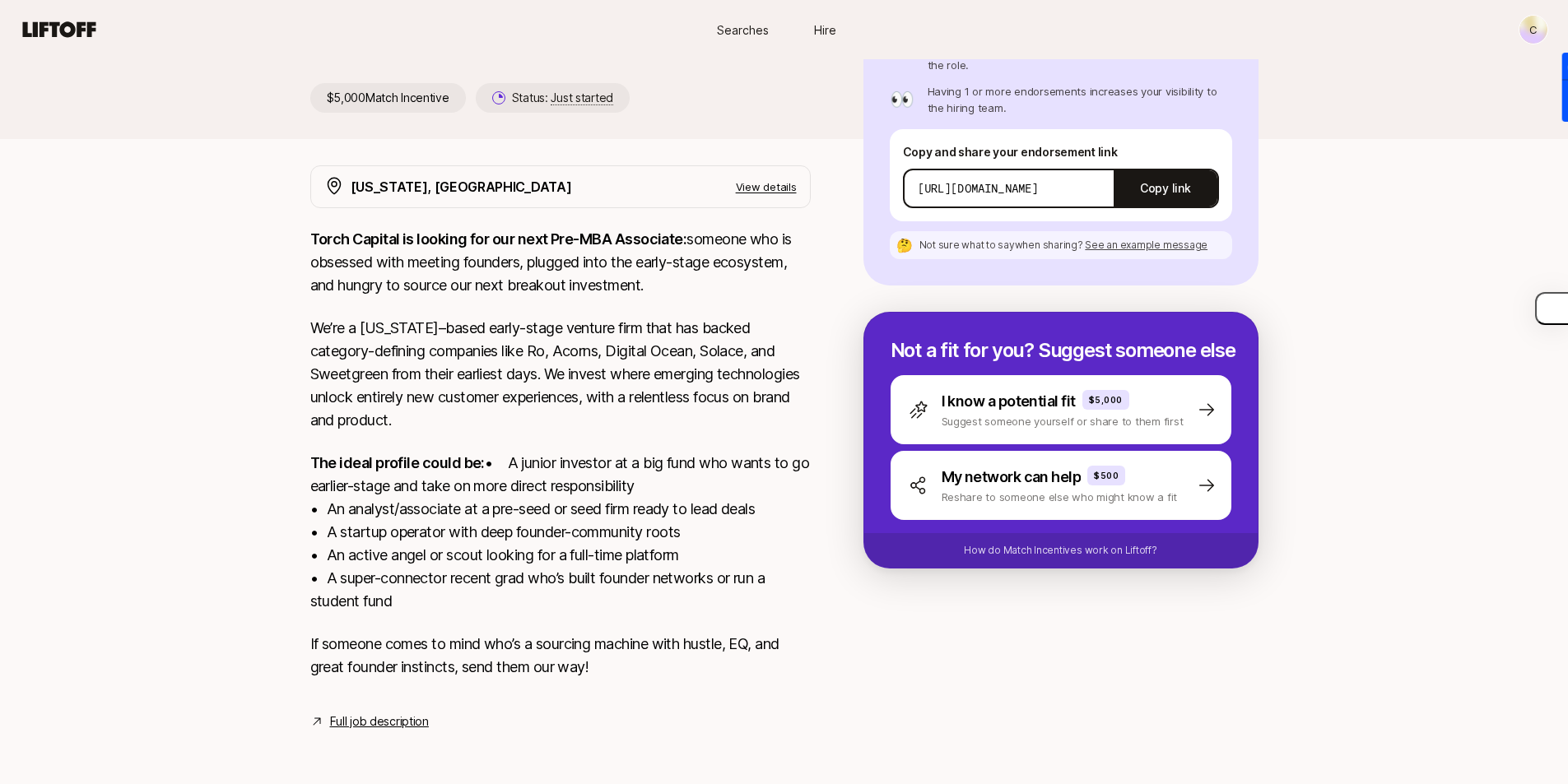
scroll to position [71, 0]
